Goal: Information Seeking & Learning: Find specific fact

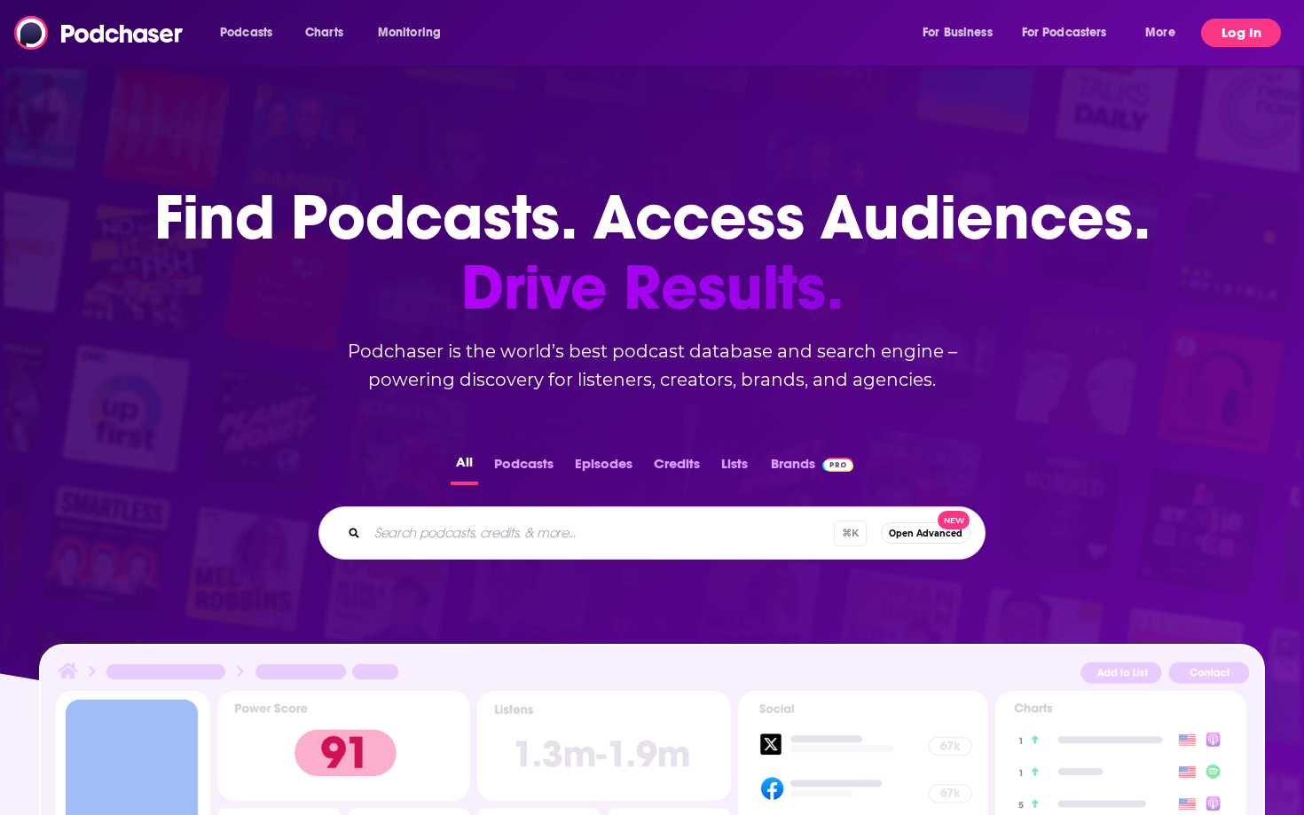
click at [1253, 40] on button "Log In" at bounding box center [1241, 33] width 80 height 28
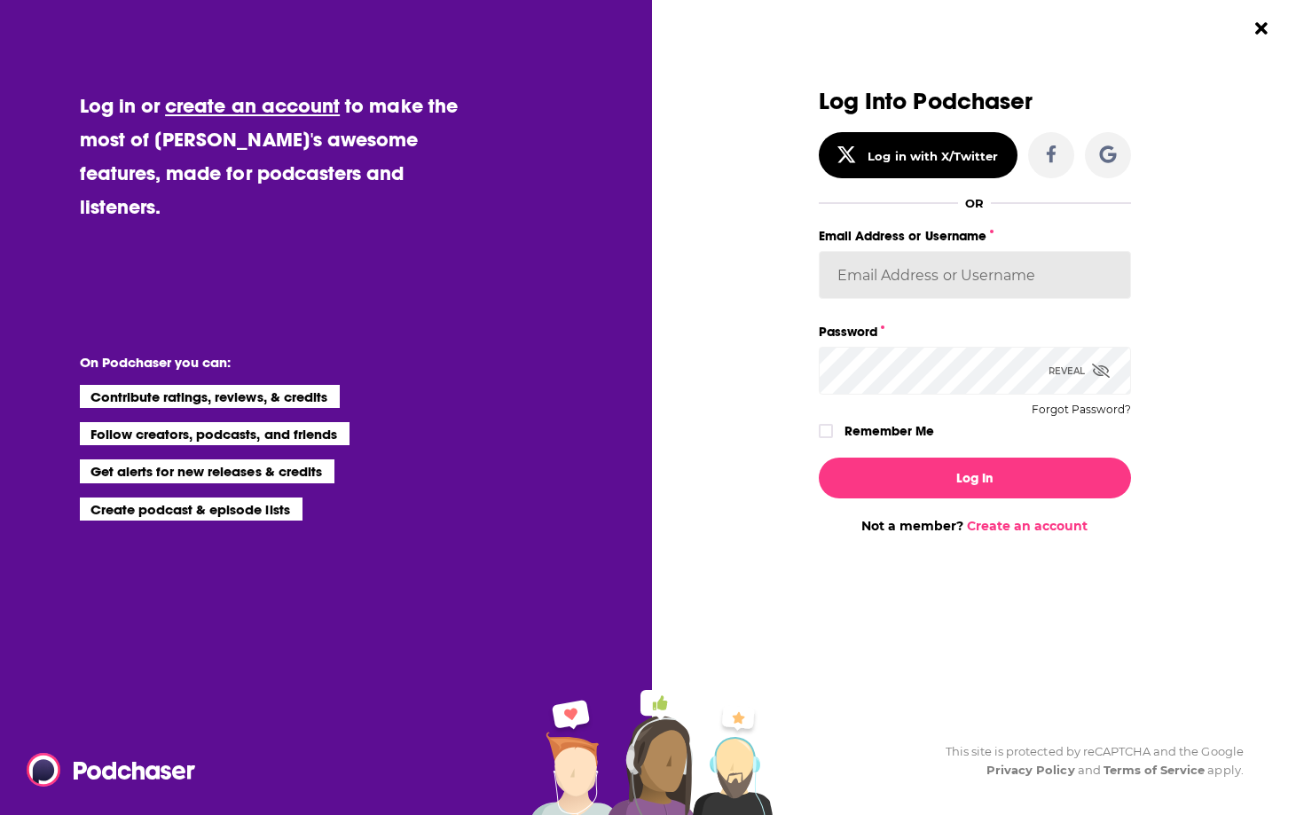
type input "[EMAIL_ADDRESS][DOMAIN_NAME]"
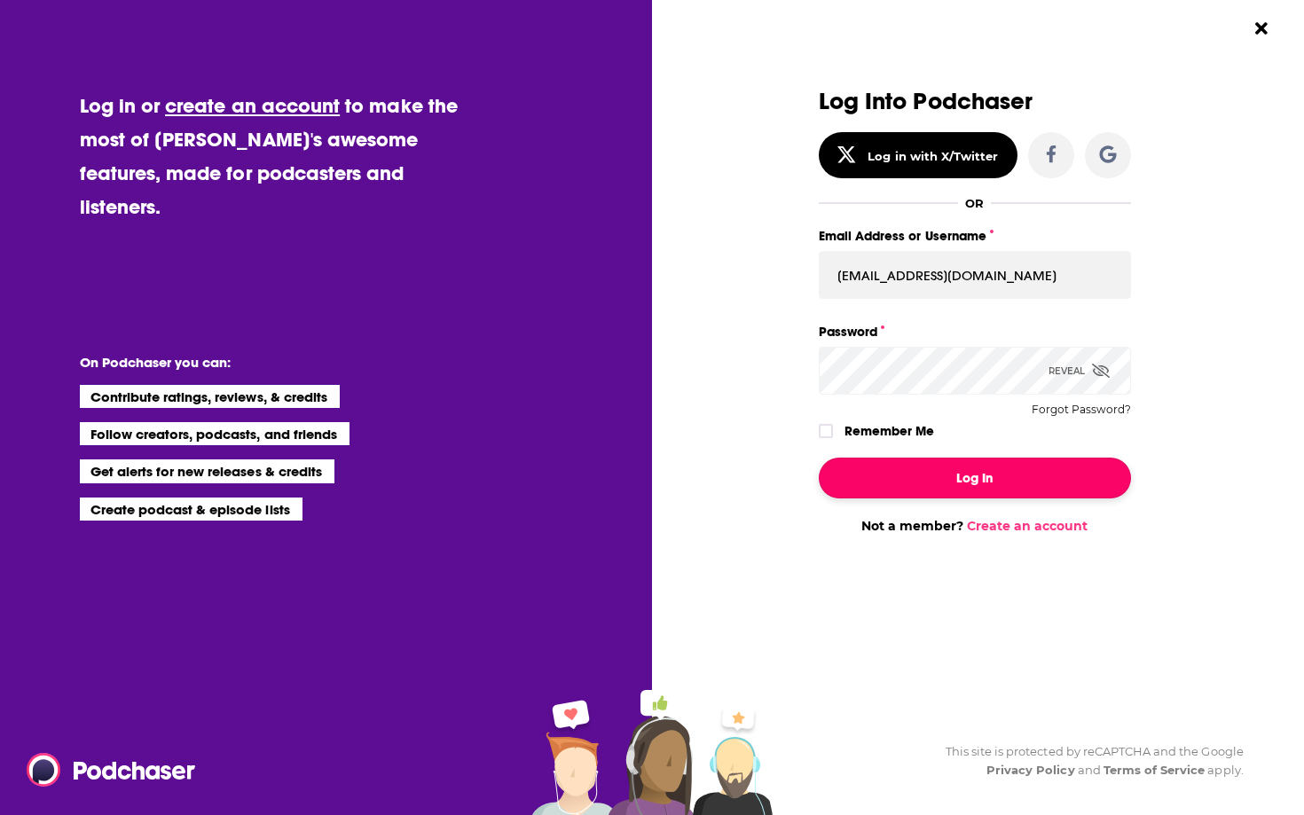
click at [1012, 483] on button "Log In" at bounding box center [975, 478] width 312 height 41
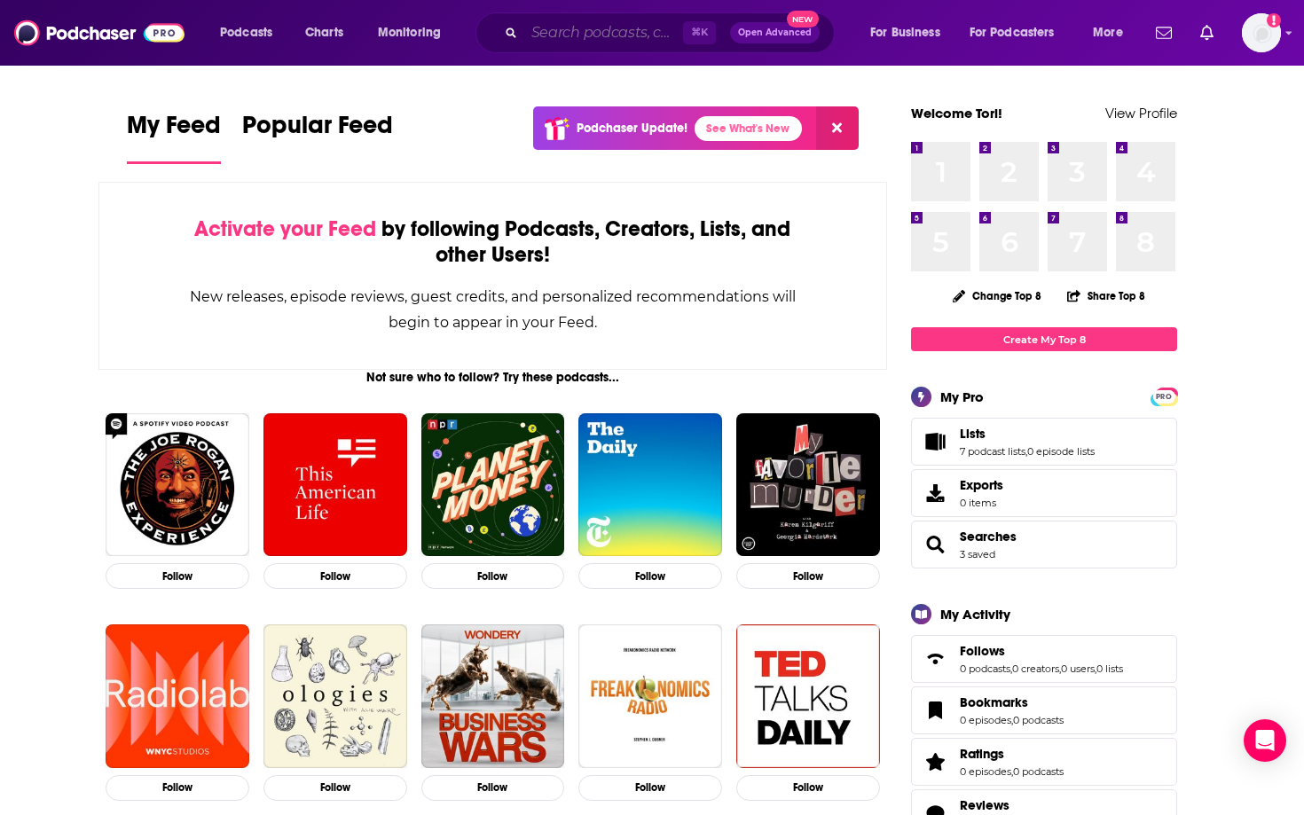
click at [535, 23] on input "Search podcasts, credits, & more..." at bounding box center [603, 33] width 159 height 28
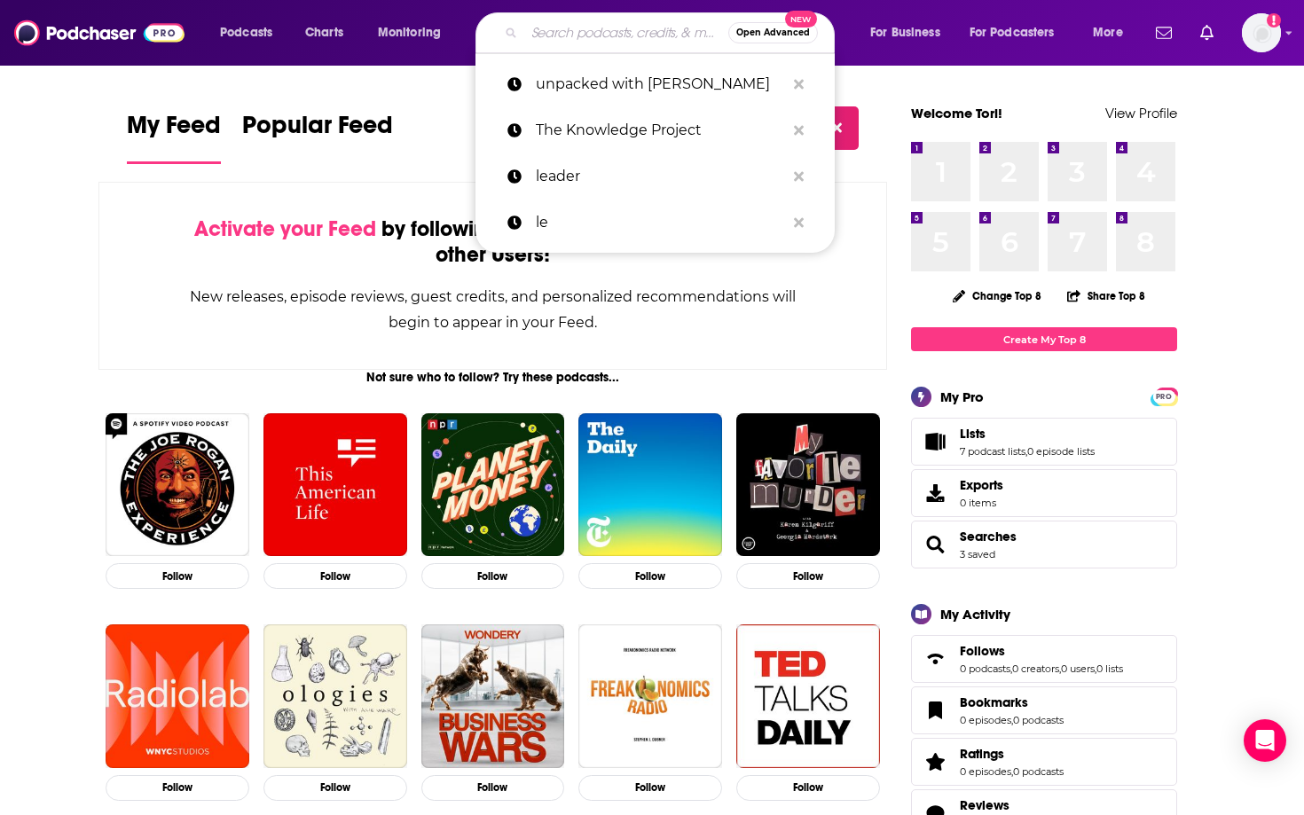
paste input "Not Gonna Lie podcast"
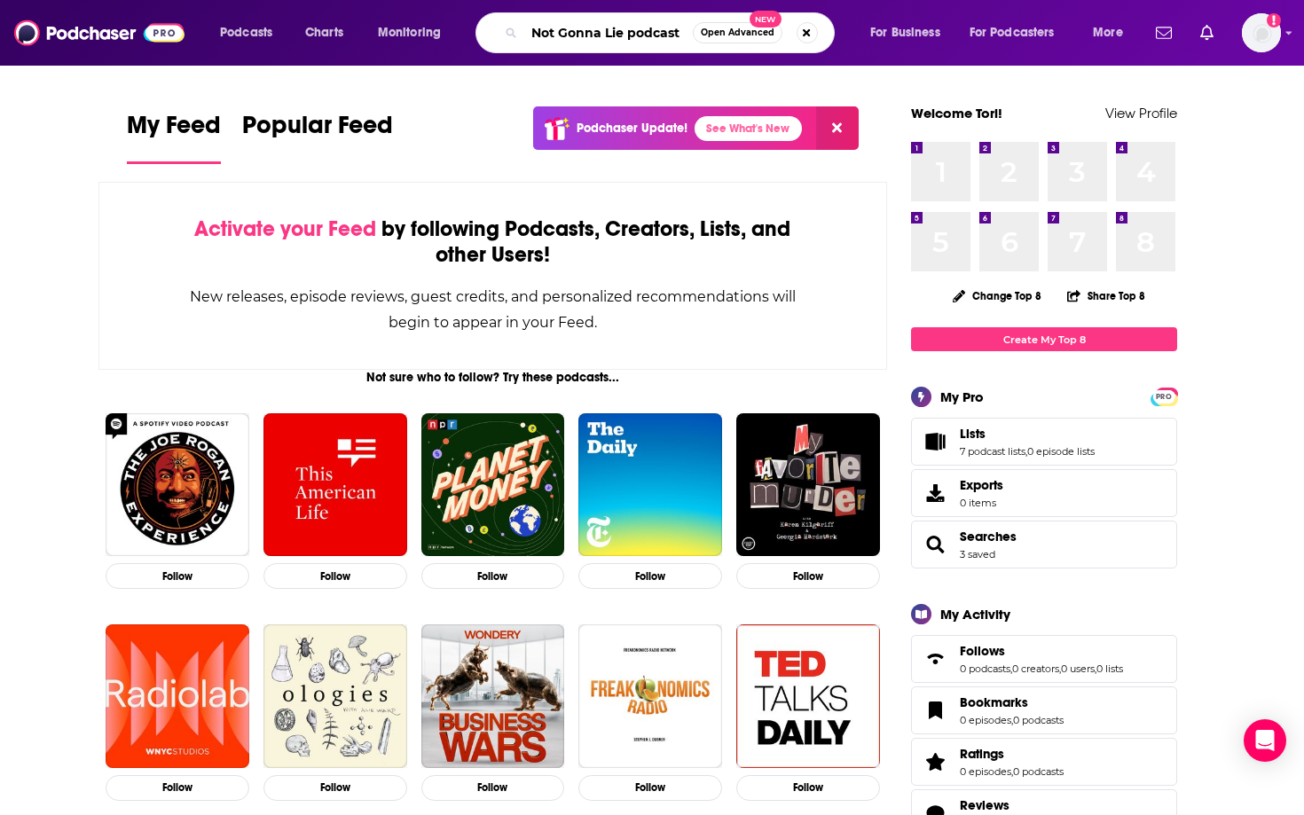
click at [648, 31] on input "Not Gonna Lie podcast" at bounding box center [608, 33] width 169 height 28
type input "Not Gonna Lie"
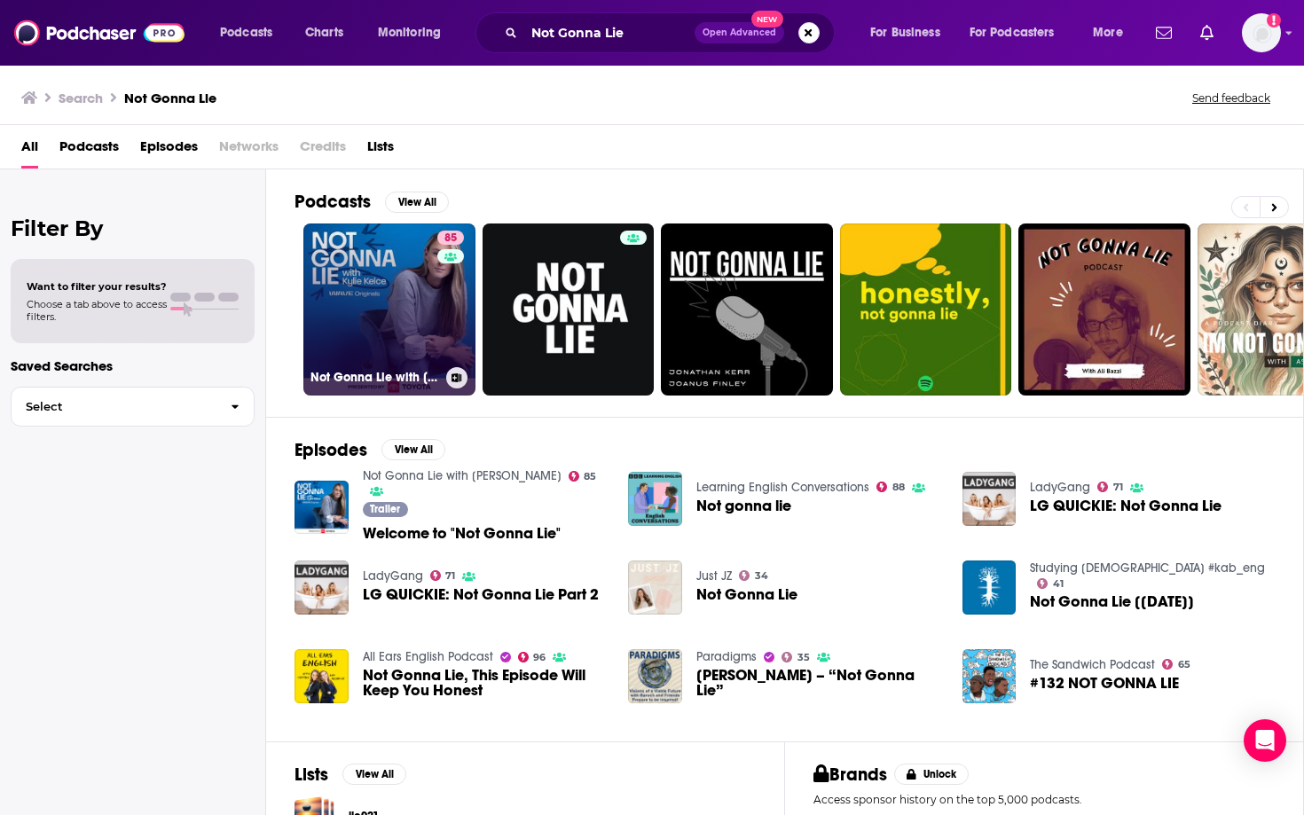
click at [382, 319] on link "85 Not Gonna Lie with [PERSON_NAME]" at bounding box center [389, 310] width 172 height 172
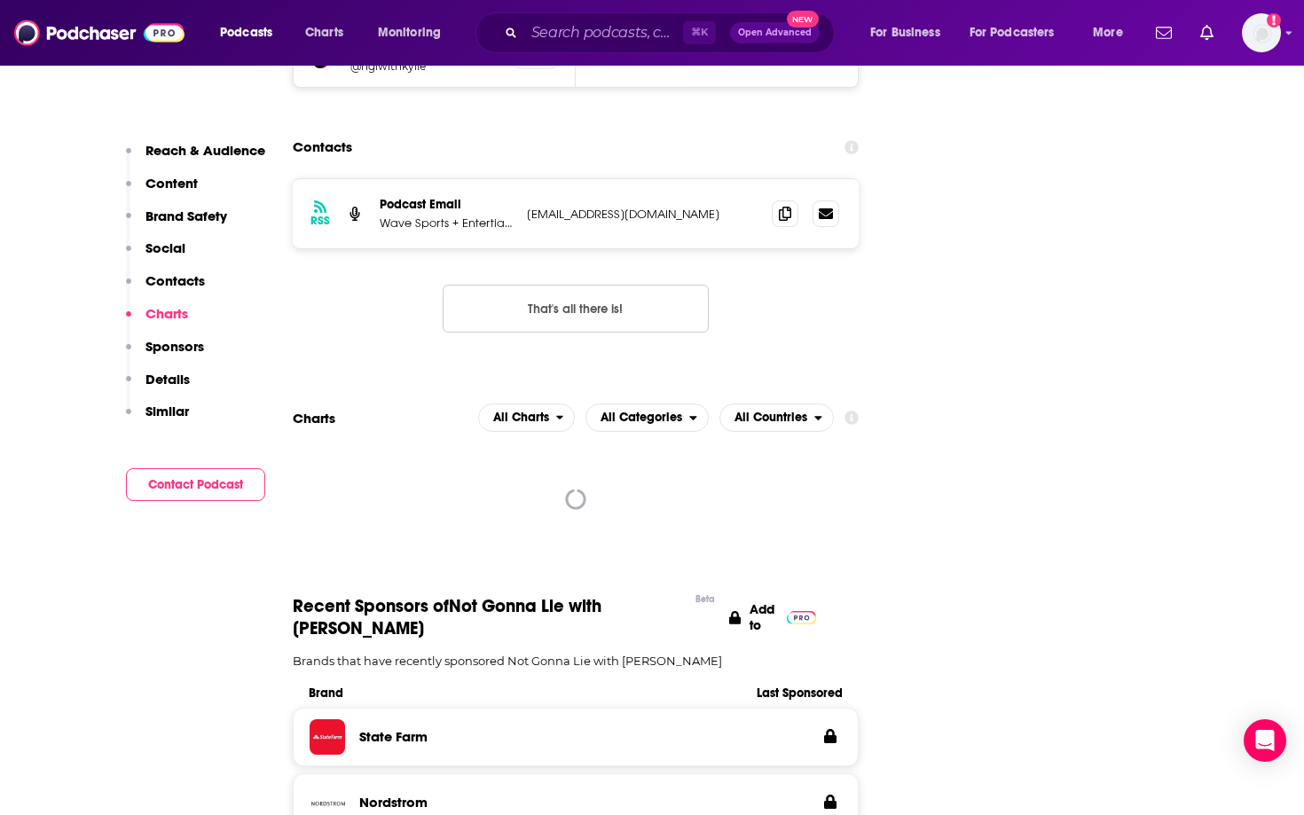
scroll to position [2013, 0]
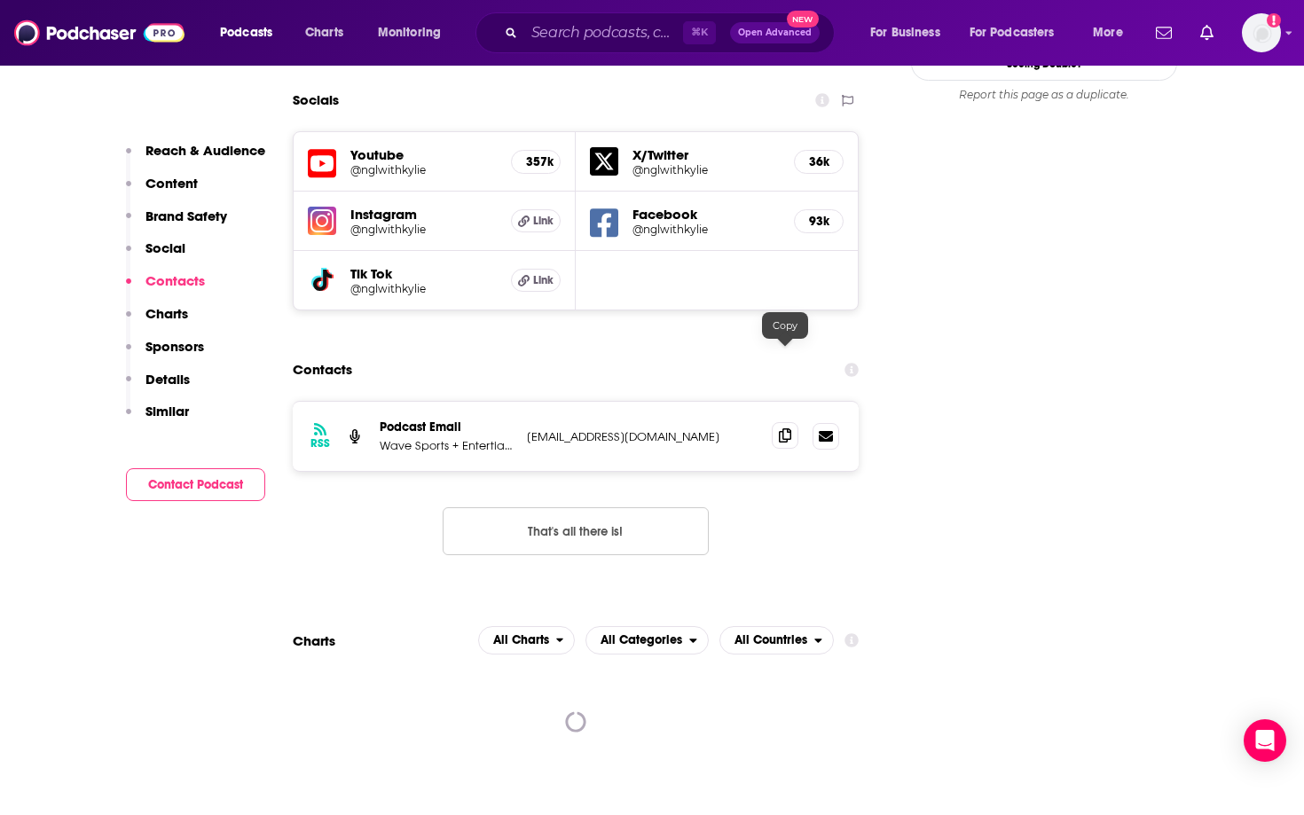
click at [784, 428] on icon at bounding box center [785, 435] width 12 height 14
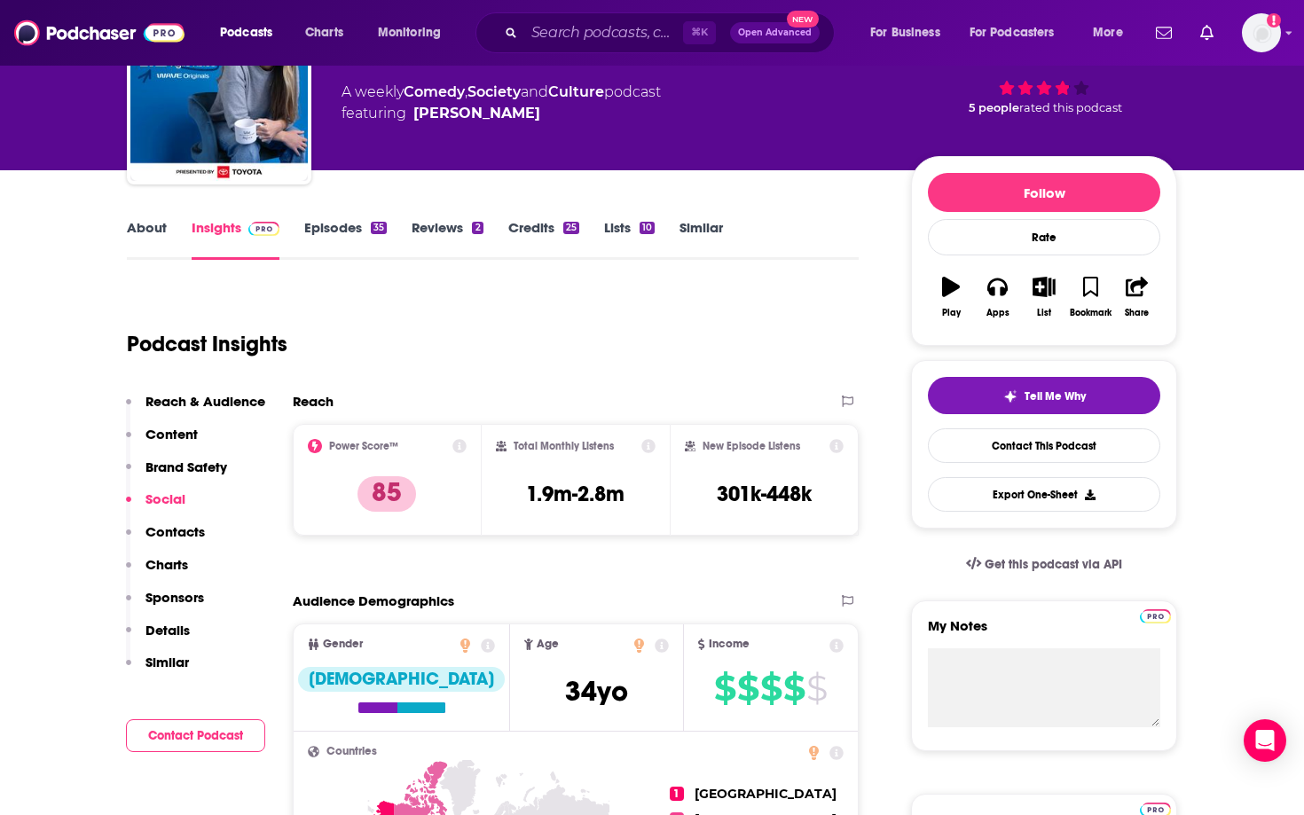
scroll to position [122, 0]
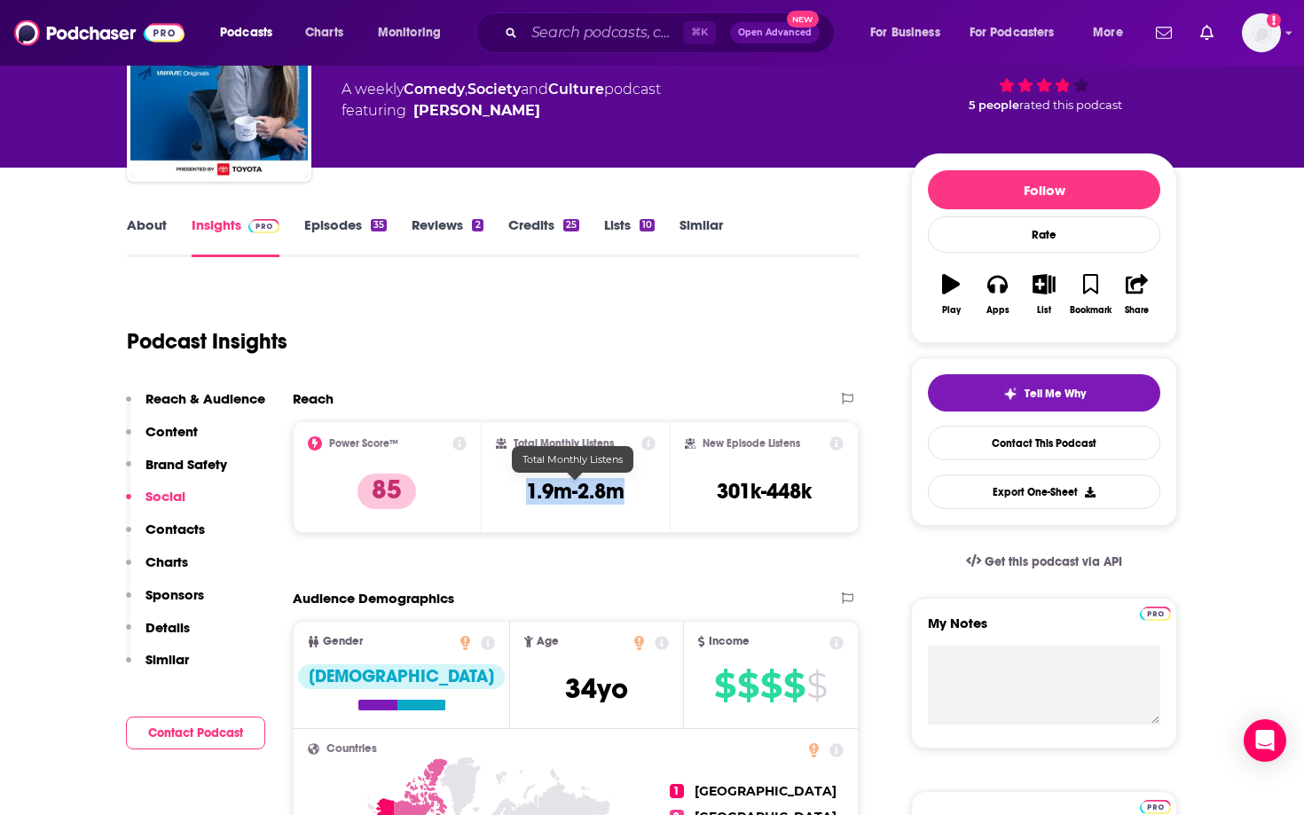
drag, startPoint x: 647, startPoint y: 497, endPoint x: 520, endPoint y: 491, distance: 126.9
click at [520, 493] on div "Total Monthly Listens 1.9m-2.8m" at bounding box center [576, 477] width 161 height 82
copy h3 "1.9m-2.8m"
